Goal: Use online tool/utility: Utilize a website feature to perform a specific function

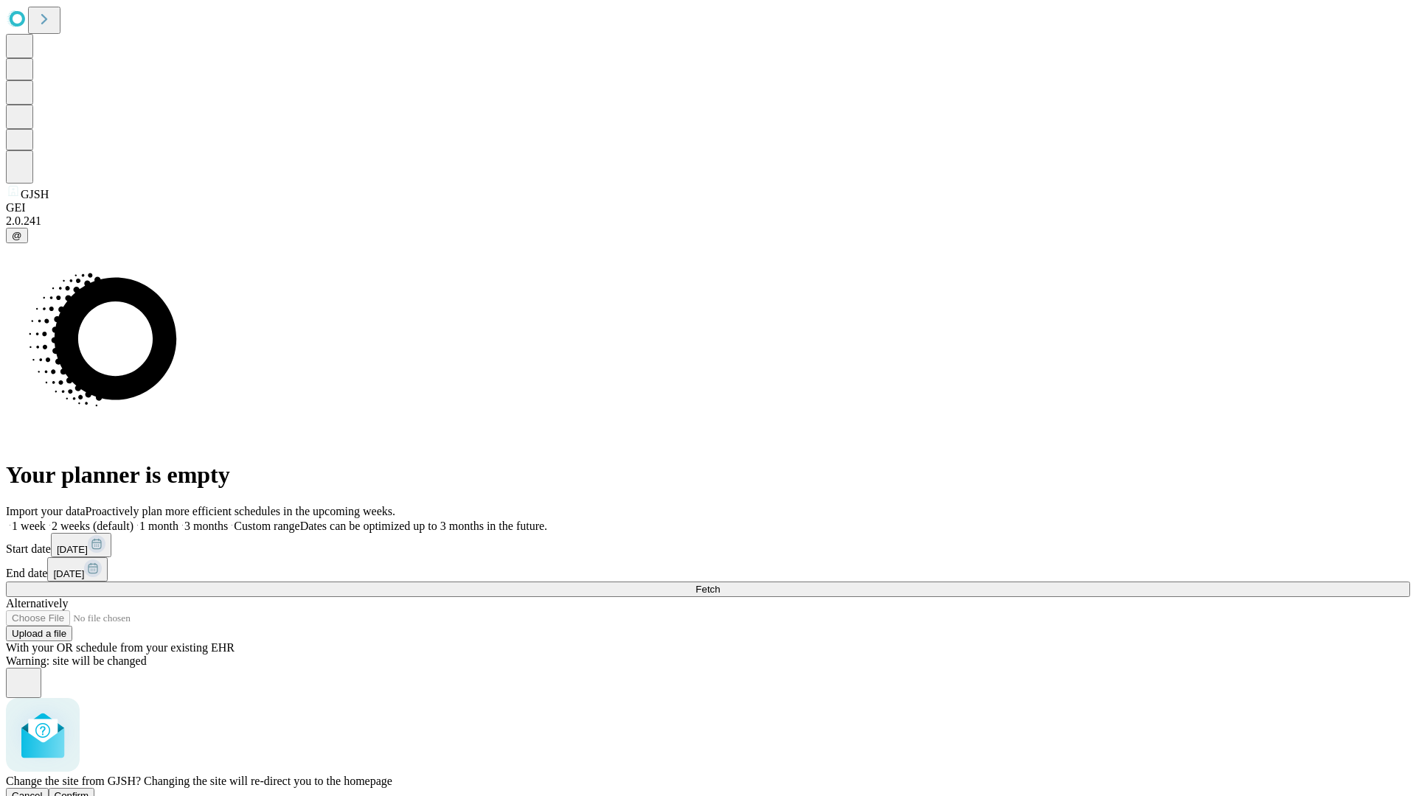
click at [89, 790] on span "Confirm" at bounding box center [72, 795] width 35 height 11
click at [133, 520] on label "2 weeks (default)" at bounding box center [90, 526] width 88 height 13
click at [720, 584] on span "Fetch" at bounding box center [707, 589] width 24 height 11
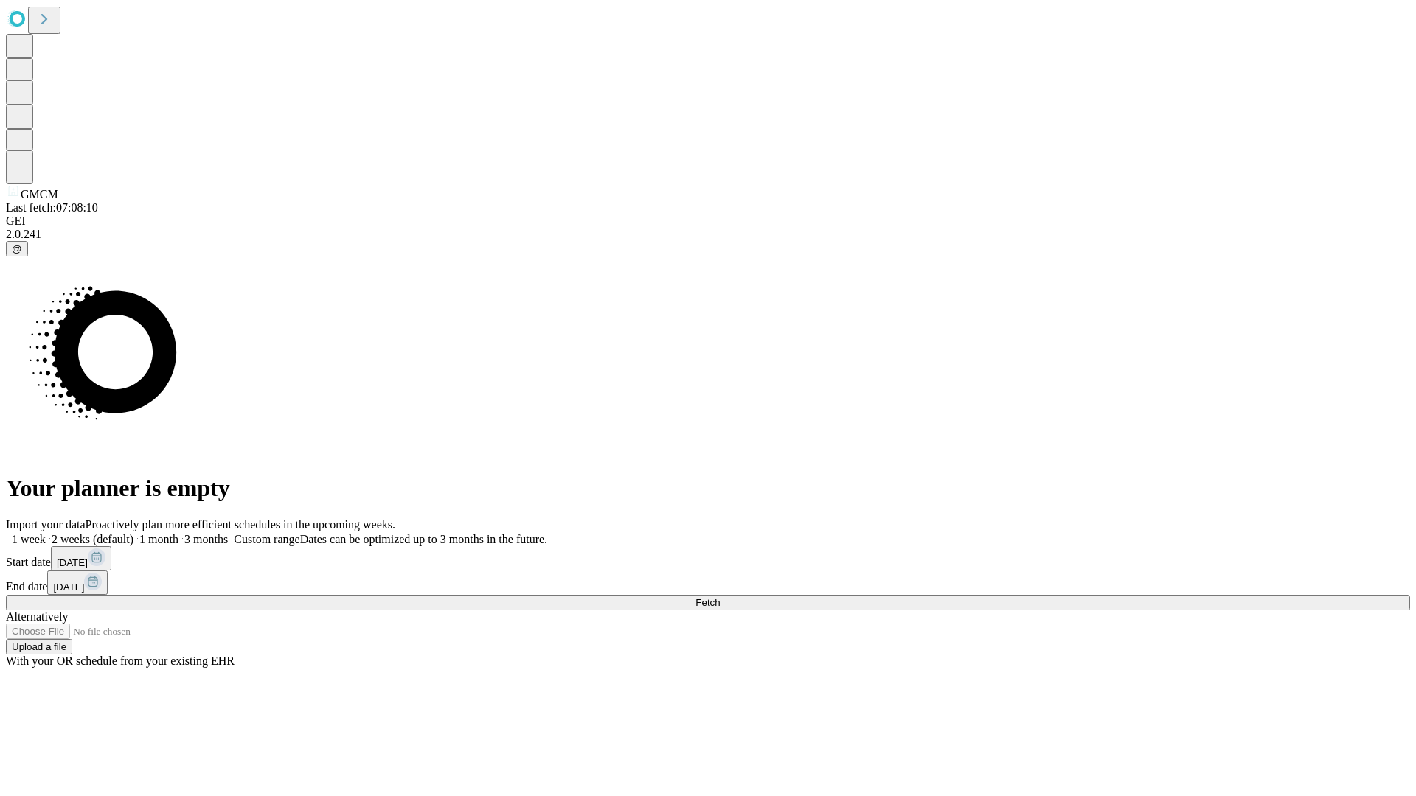
click at [133, 533] on label "2 weeks (default)" at bounding box center [90, 539] width 88 height 13
click at [720, 597] on span "Fetch" at bounding box center [707, 602] width 24 height 11
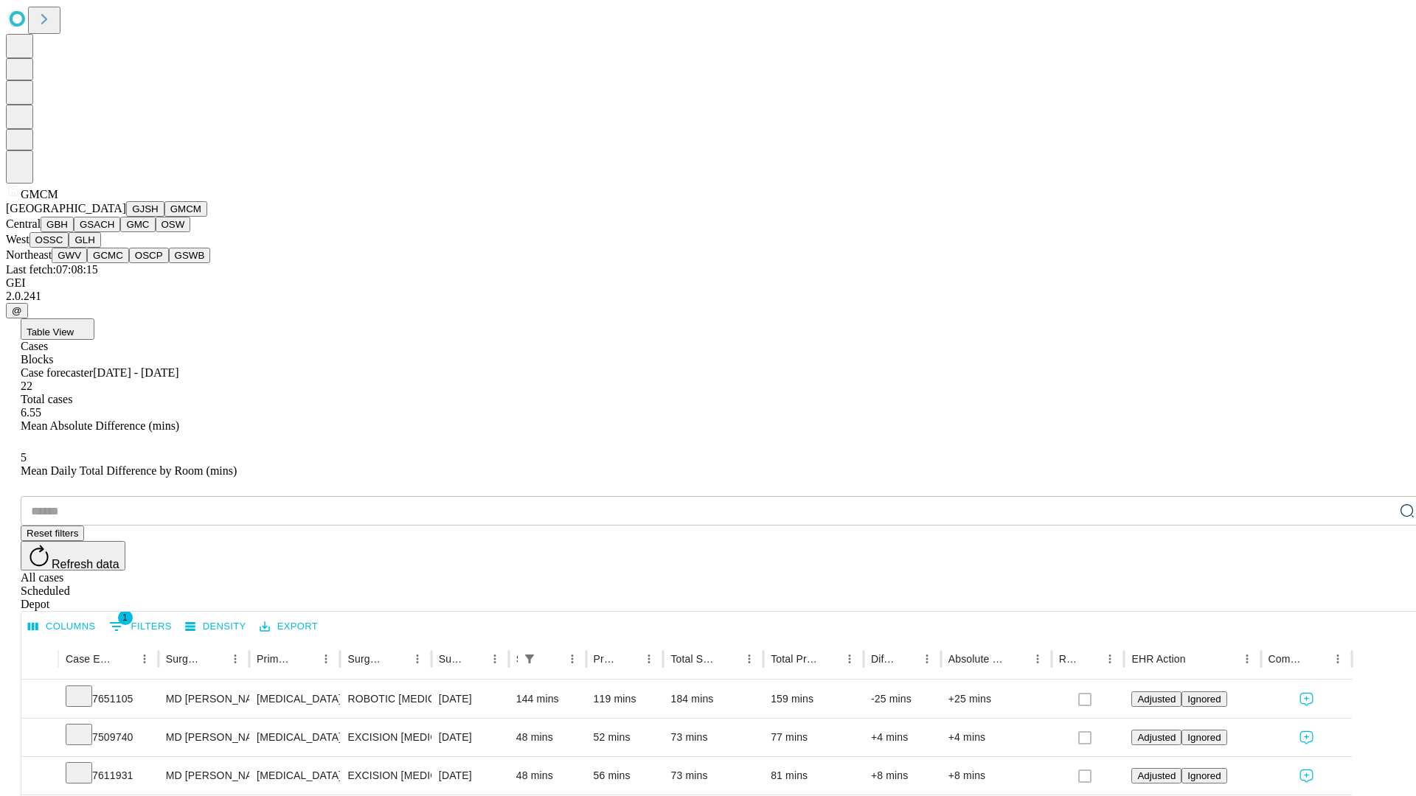
click at [74, 232] on button "GBH" at bounding box center [57, 224] width 33 height 15
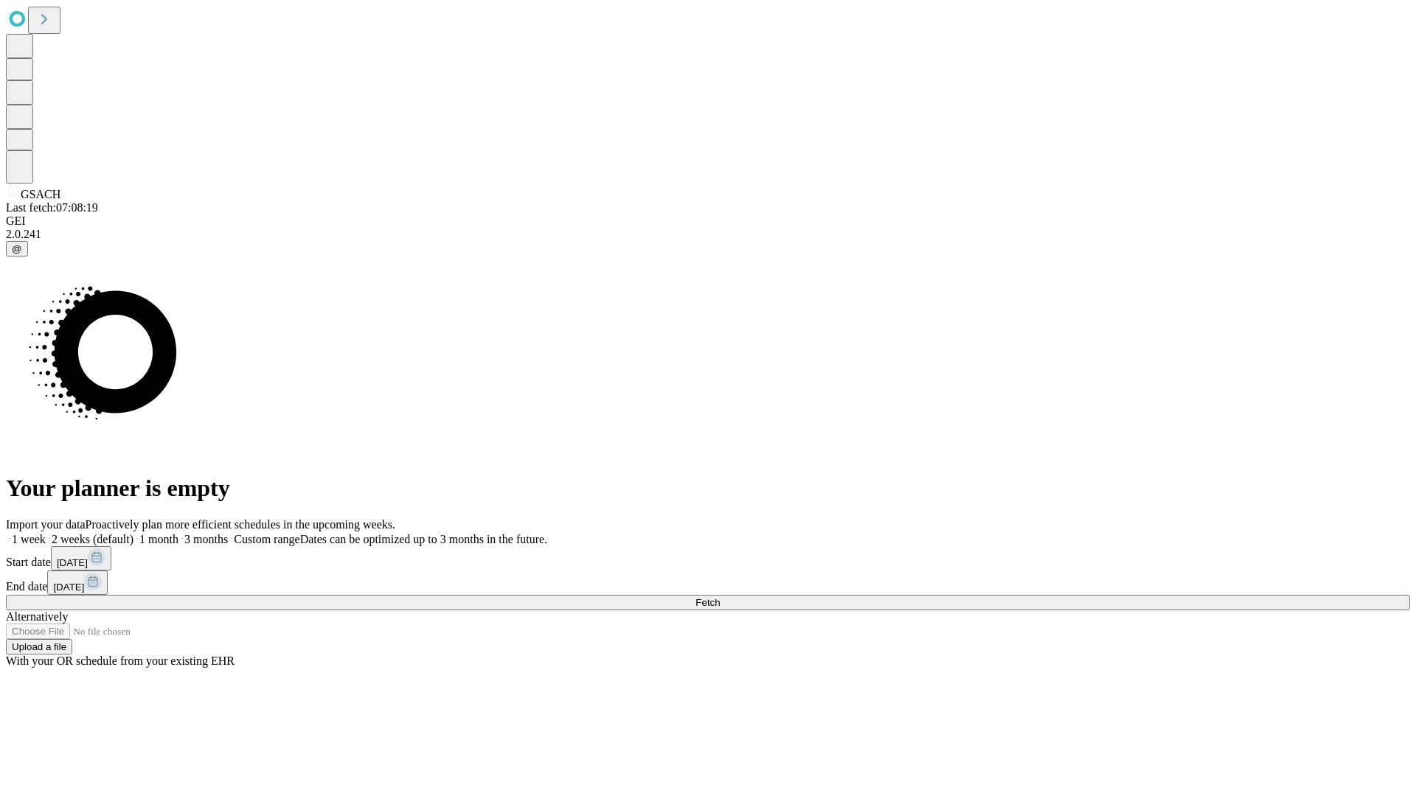
click at [133, 533] on label "2 weeks (default)" at bounding box center [90, 539] width 88 height 13
click at [720, 597] on span "Fetch" at bounding box center [707, 602] width 24 height 11
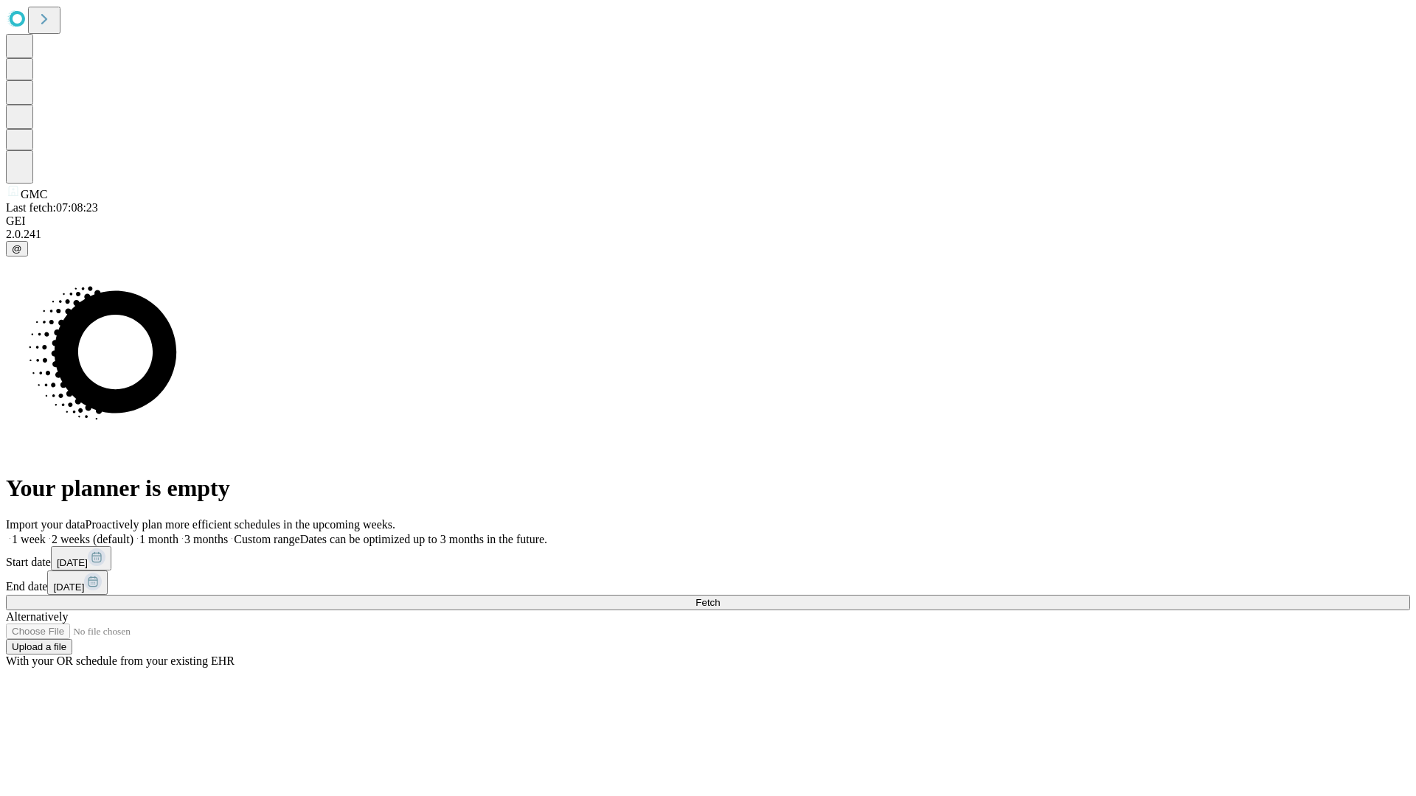
click at [133, 533] on label "2 weeks (default)" at bounding box center [90, 539] width 88 height 13
click at [720, 597] on span "Fetch" at bounding box center [707, 602] width 24 height 11
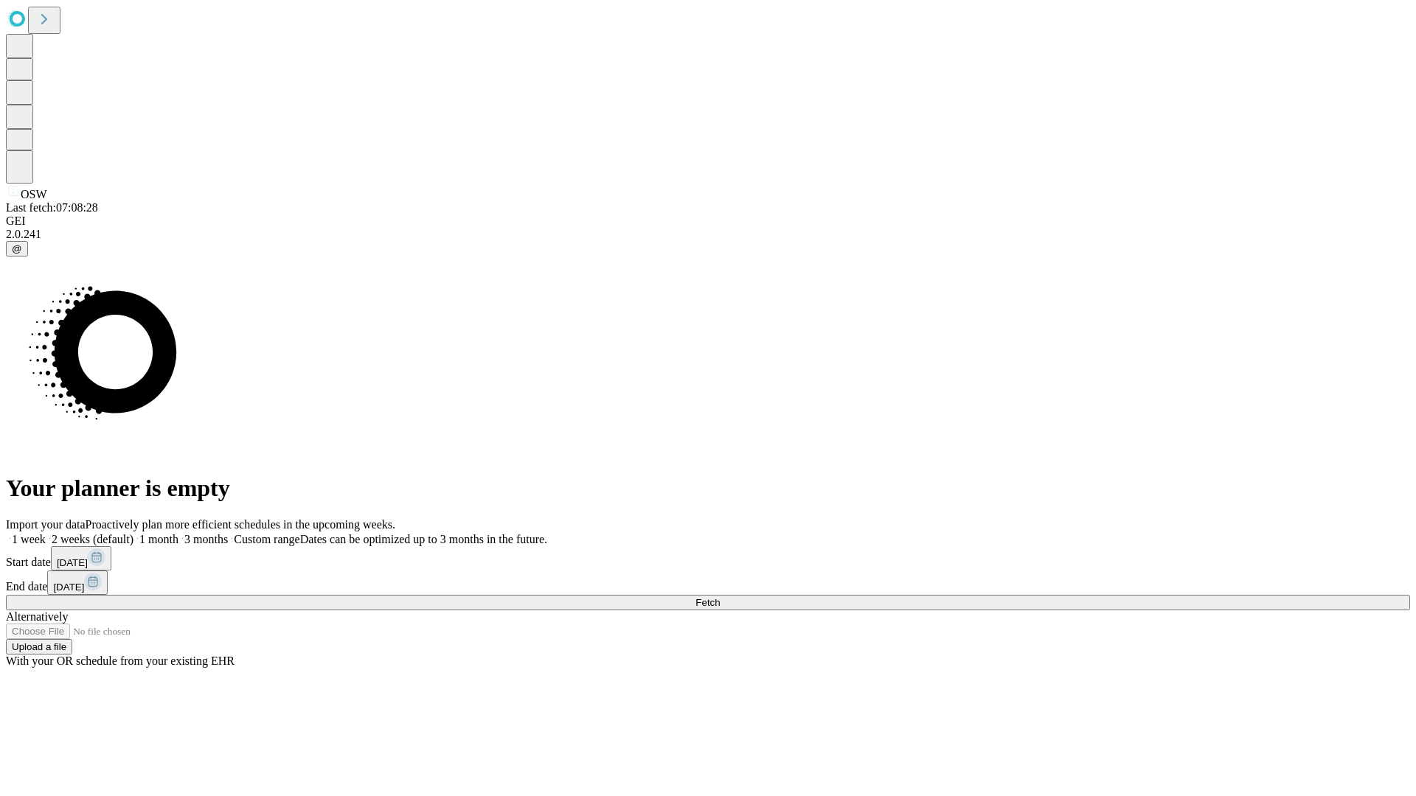
click at [720, 597] on span "Fetch" at bounding box center [707, 602] width 24 height 11
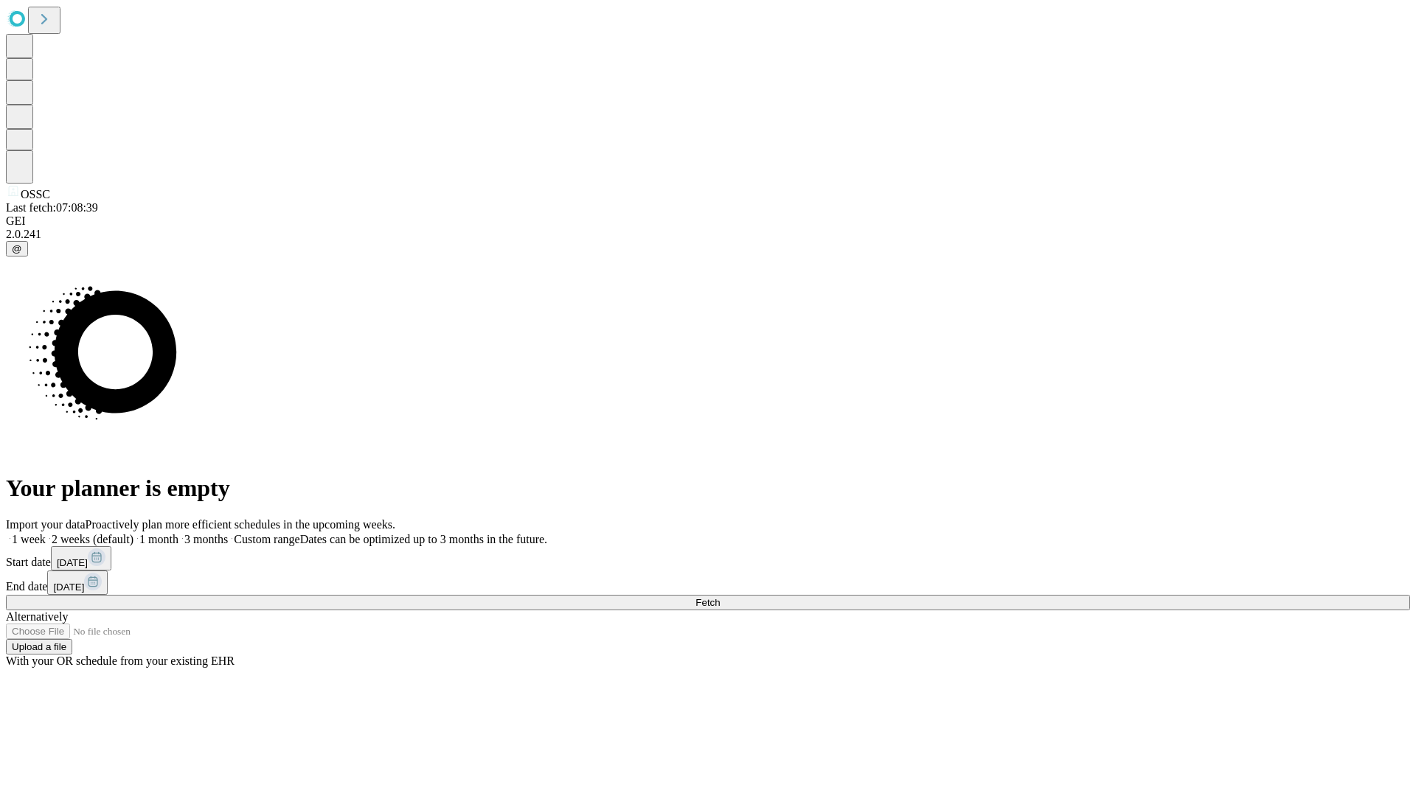
click at [133, 533] on label "2 weeks (default)" at bounding box center [90, 539] width 88 height 13
click at [720, 597] on span "Fetch" at bounding box center [707, 602] width 24 height 11
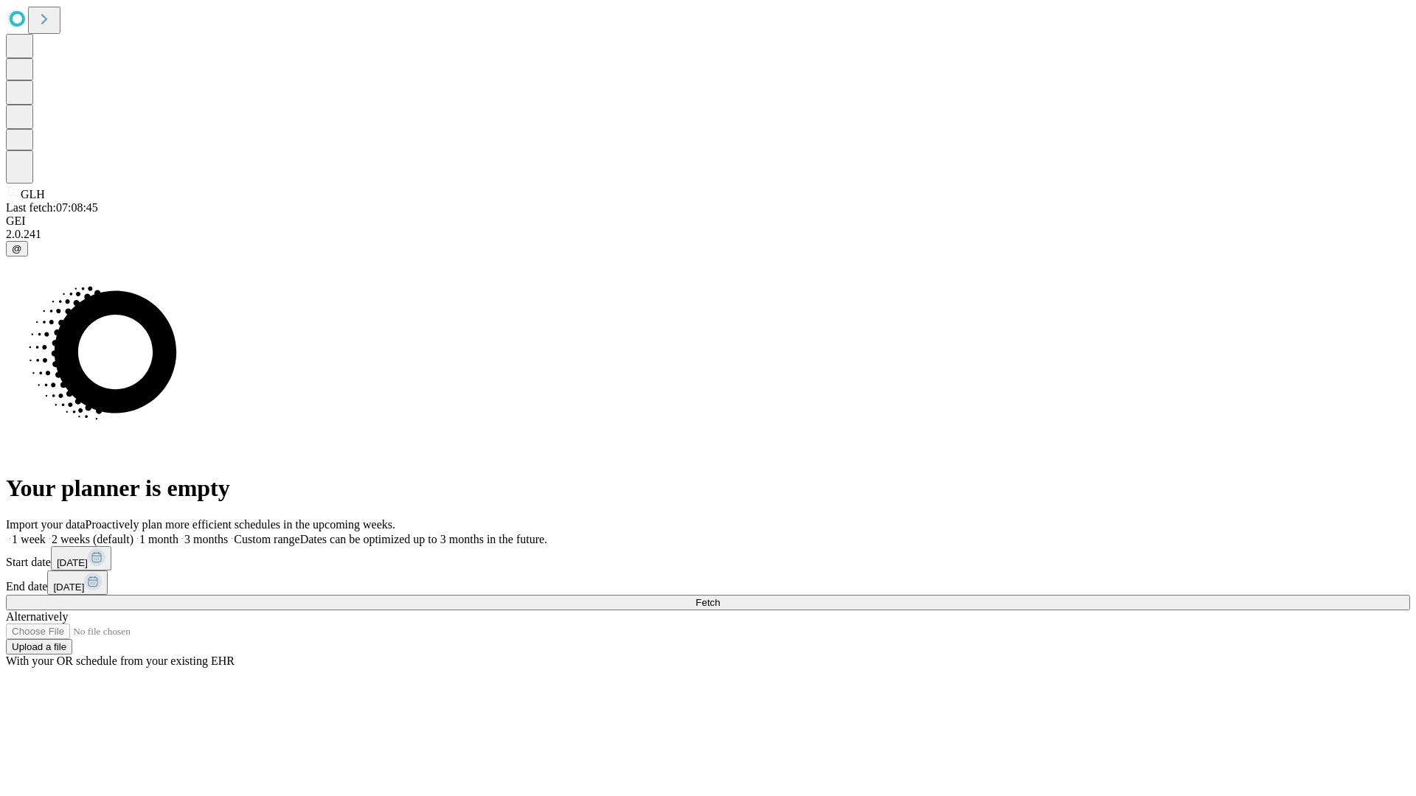
click at [720, 597] on span "Fetch" at bounding box center [707, 602] width 24 height 11
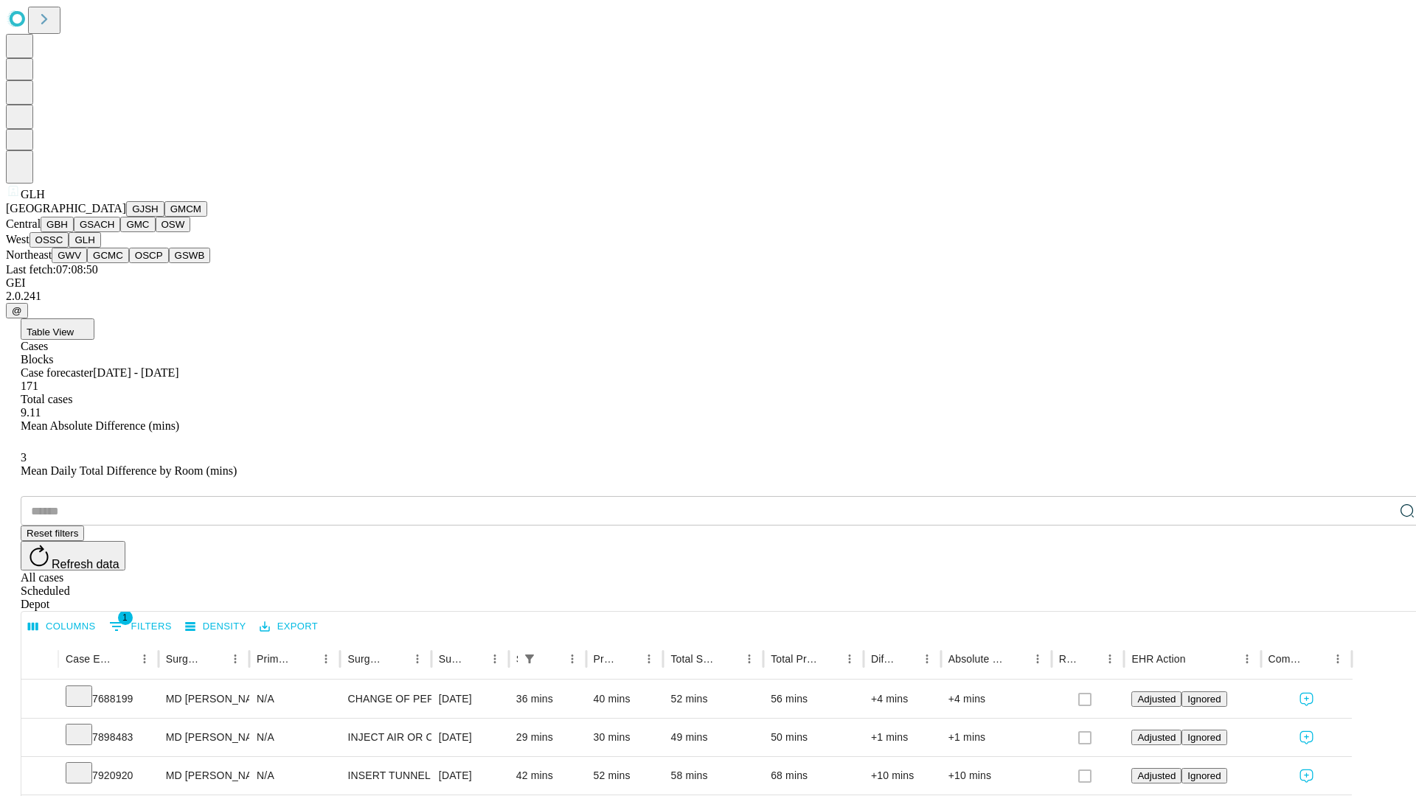
click at [87, 263] on button "GWV" at bounding box center [69, 255] width 35 height 15
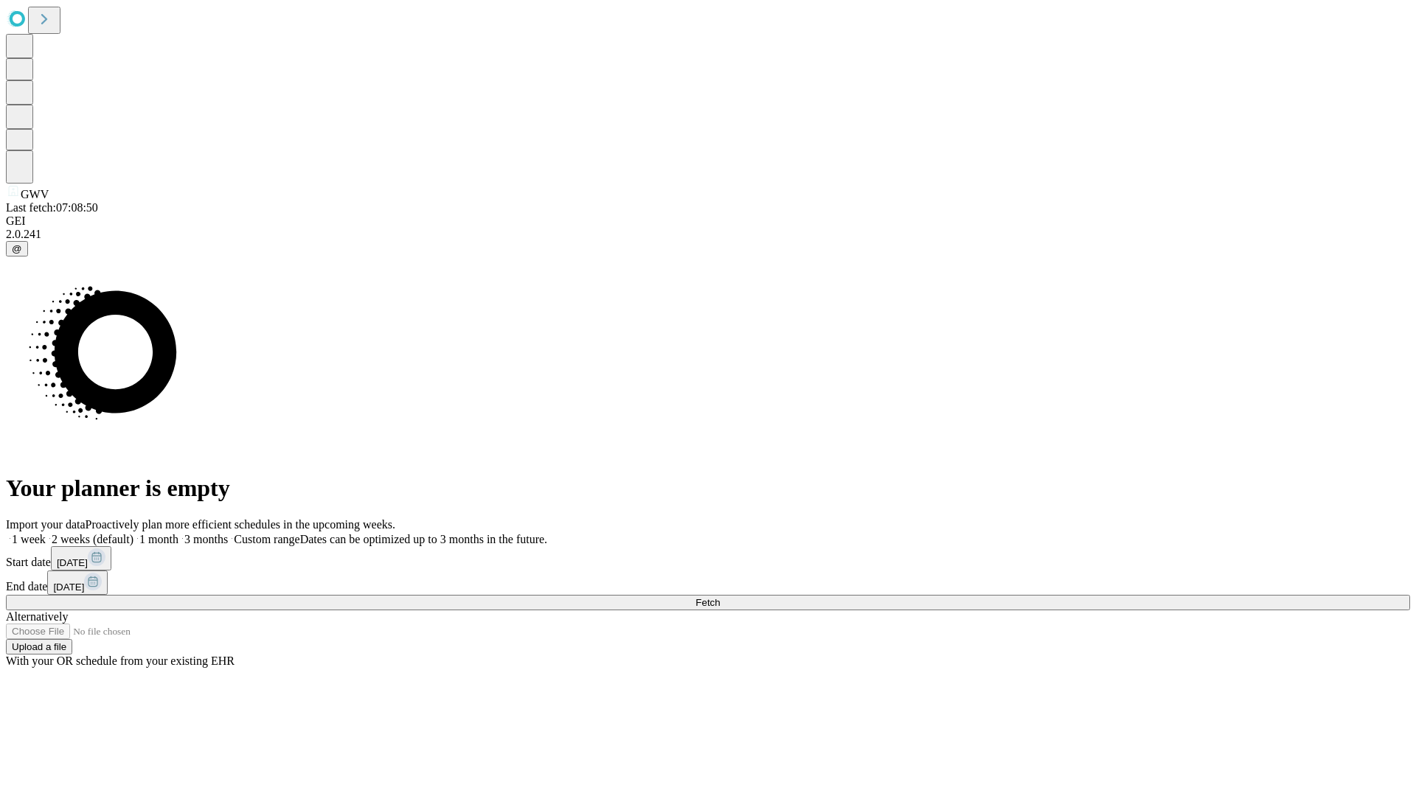
click at [133, 533] on label "2 weeks (default)" at bounding box center [90, 539] width 88 height 13
click at [720, 597] on span "Fetch" at bounding box center [707, 602] width 24 height 11
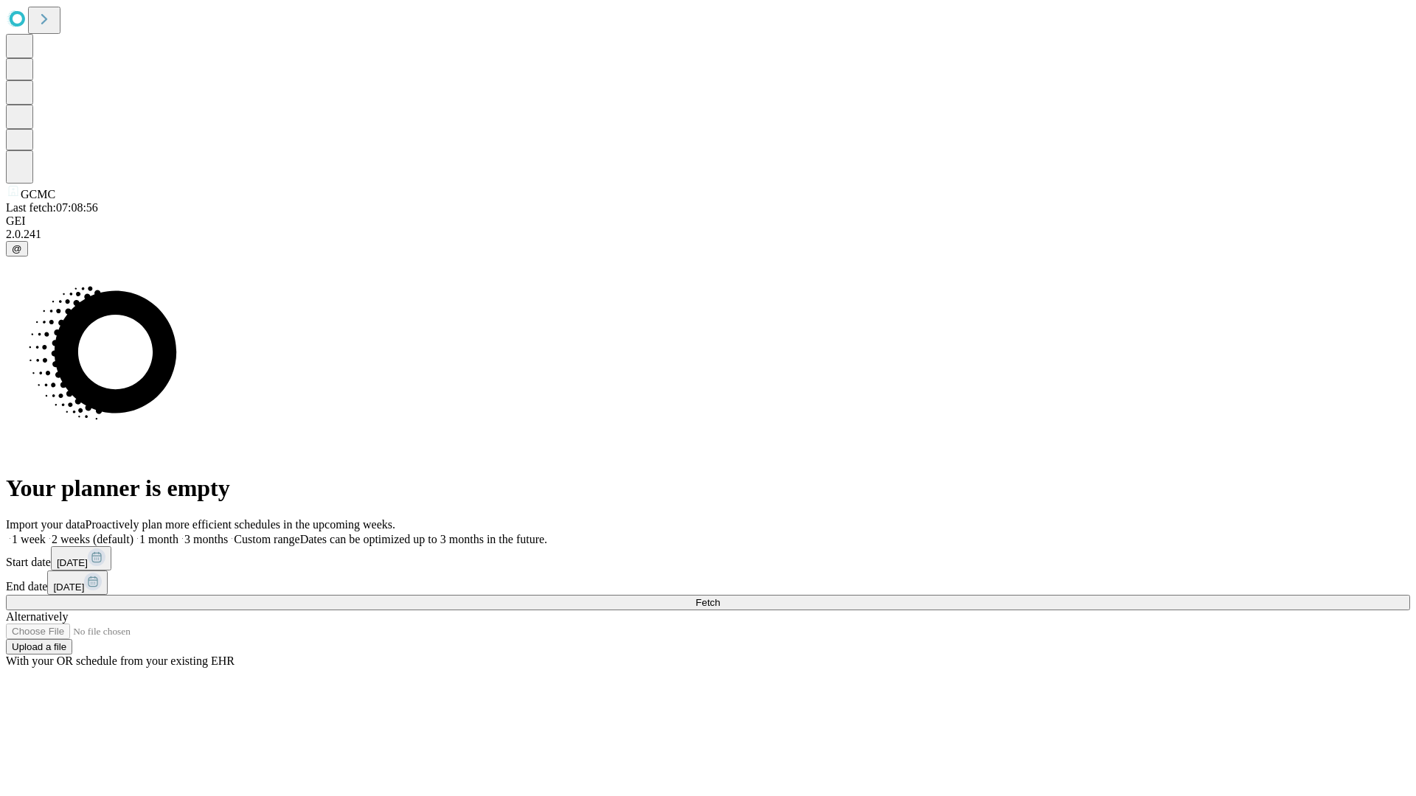
click at [133, 533] on label "2 weeks (default)" at bounding box center [90, 539] width 88 height 13
click at [720, 597] on span "Fetch" at bounding box center [707, 602] width 24 height 11
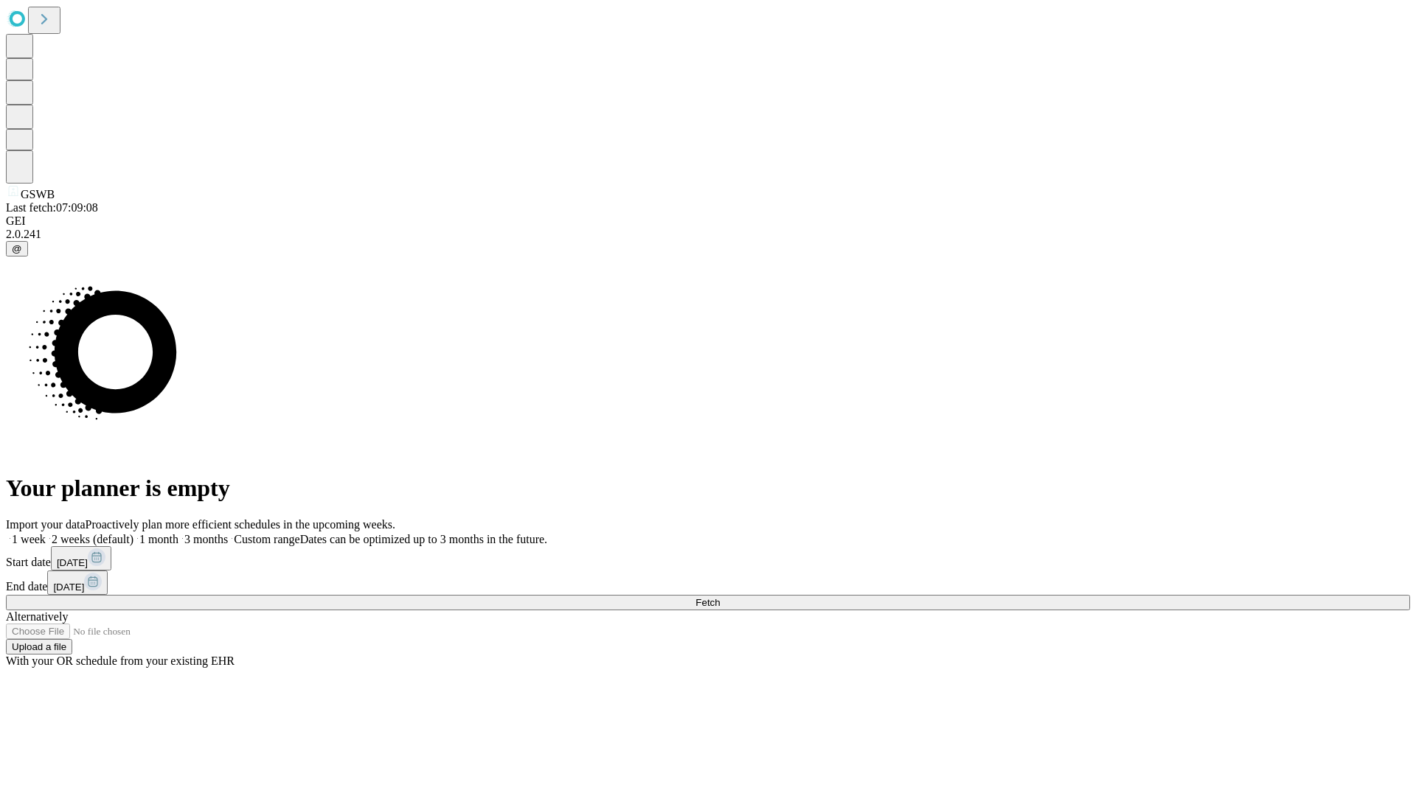
click at [133, 533] on label "2 weeks (default)" at bounding box center [90, 539] width 88 height 13
click at [720, 597] on span "Fetch" at bounding box center [707, 602] width 24 height 11
